Goal: Complete application form

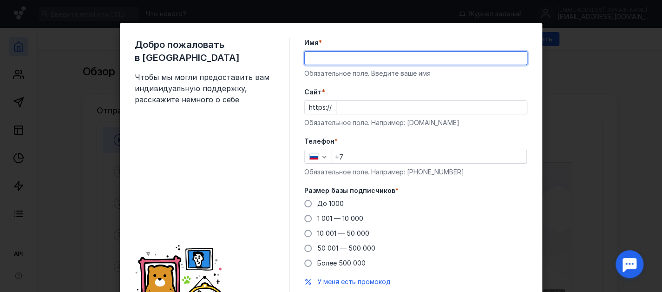
click at [330, 61] on input "Имя *" at bounding box center [416, 58] width 222 height 13
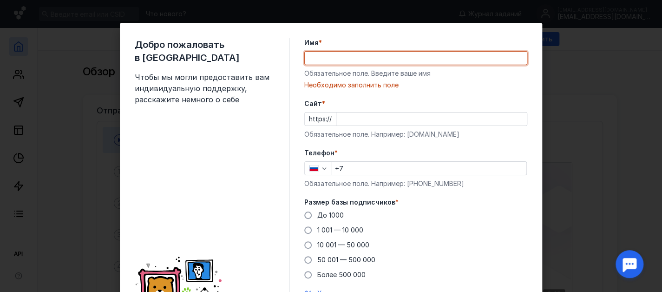
click at [331, 60] on input "Имя *" at bounding box center [416, 58] width 222 height 13
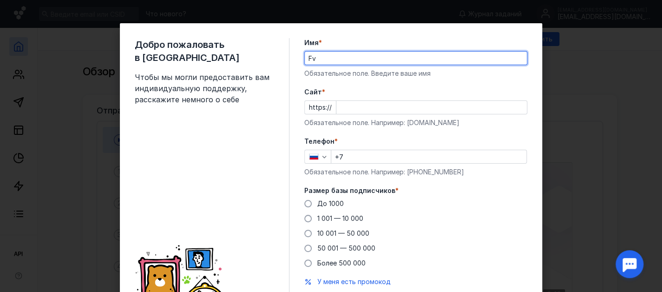
type input "F"
type input "Амирхан"
click at [349, 107] on input "Cайт *" at bounding box center [431, 107] width 190 height 13
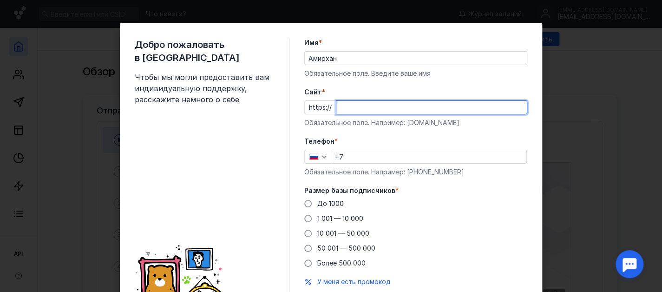
paste input "[DOMAIN_NAME][URL]"
type input "[DOMAIN_NAME][URL]"
click at [371, 165] on div "Телефон * +7 Обязательное поле. Например: [PHONE_NUMBER]" at bounding box center [415, 157] width 223 height 40
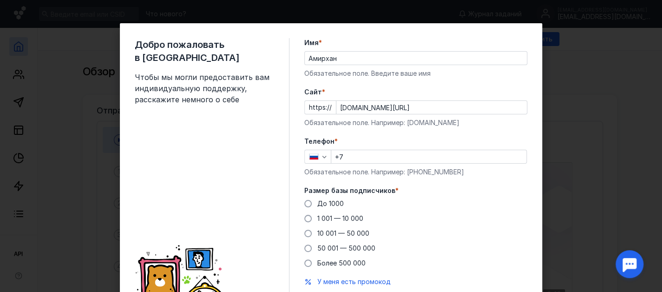
click at [366, 157] on input "+7" at bounding box center [428, 156] width 195 height 13
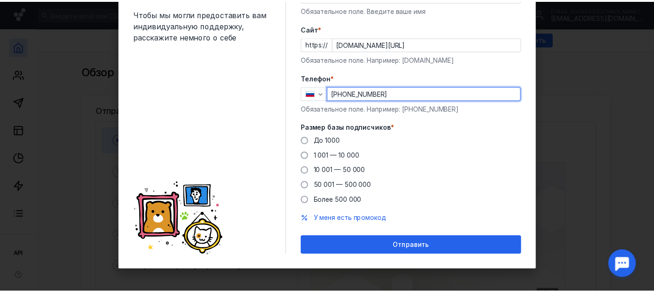
scroll to position [64, 0]
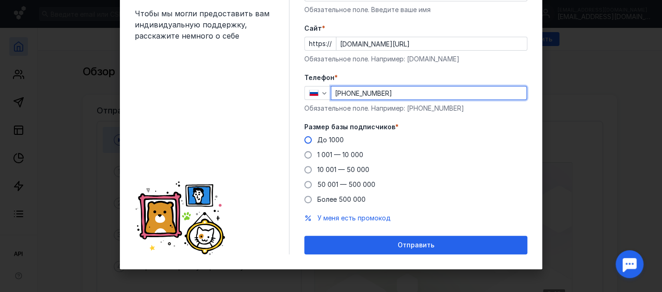
type input "[PHONE_NUMBER]"
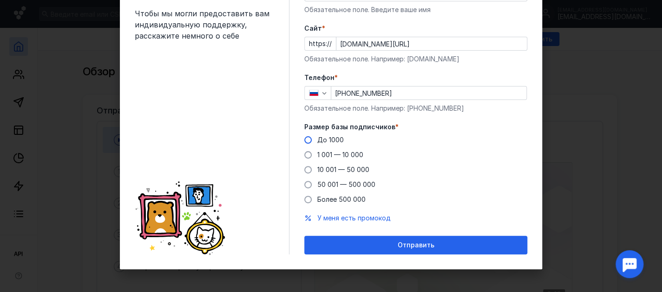
drag, startPoint x: 306, startPoint y: 137, endPoint x: 311, endPoint y: 144, distance: 8.0
click at [306, 137] on span at bounding box center [307, 139] width 7 height 7
click at [0, 0] on input "До 1000" at bounding box center [0, 0] width 0 height 0
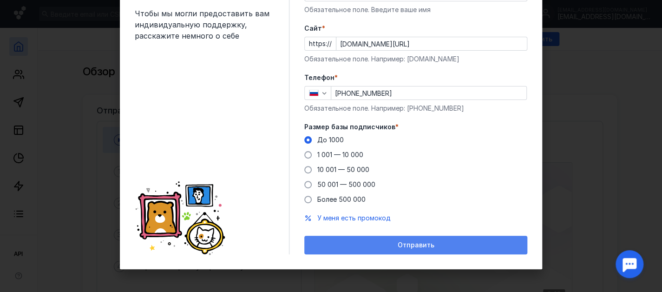
click at [389, 242] on div "Отправить" at bounding box center [416, 245] width 214 height 8
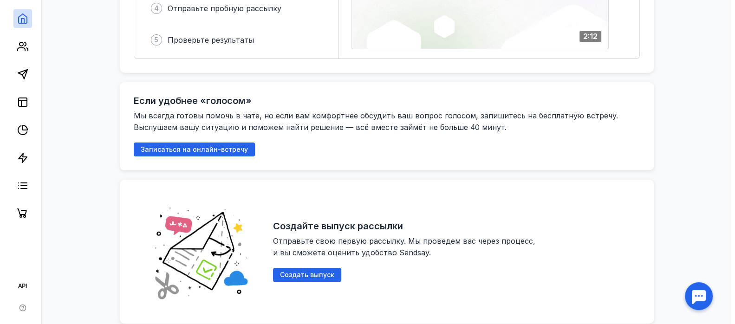
scroll to position [309, 0]
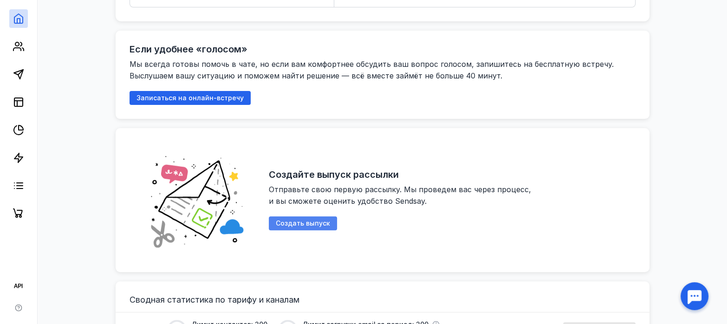
click at [318, 225] on span "Создать выпуск" at bounding box center [303, 224] width 54 height 8
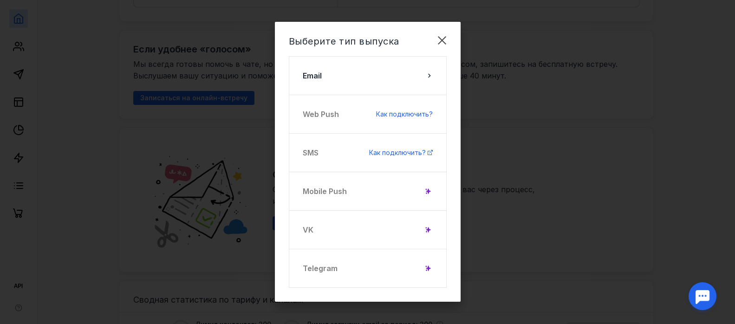
scroll to position [2, 0]
click at [417, 267] on div "Telegram" at bounding box center [368, 267] width 158 height 39
click at [425, 269] on icon at bounding box center [428, 268] width 7 height 7
click at [427, 267] on icon at bounding box center [428, 268] width 7 height 7
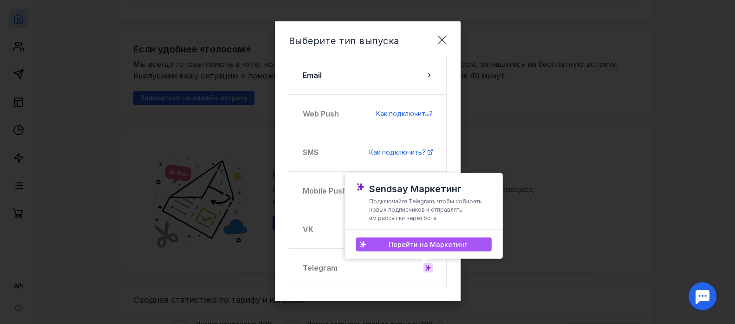
click at [425, 245] on span "Перейти на Маркетинг" at bounding box center [428, 245] width 78 height 8
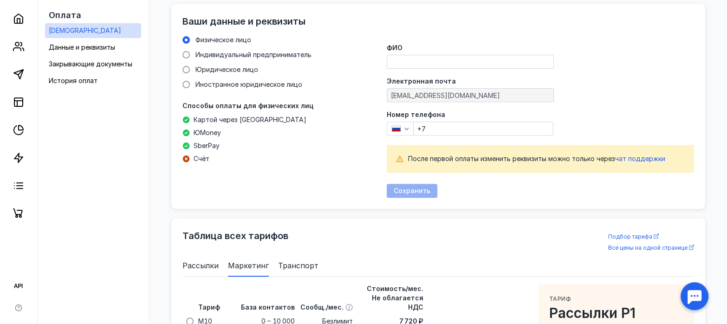
scroll to position [325, 0]
